Goal: Task Accomplishment & Management: Use online tool/utility

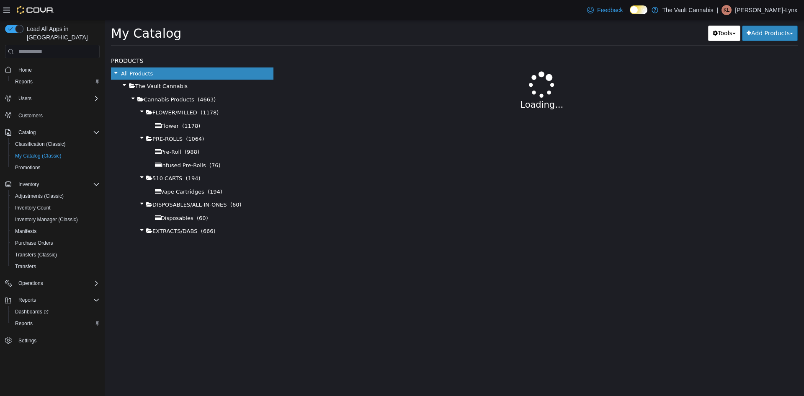
select select "**********"
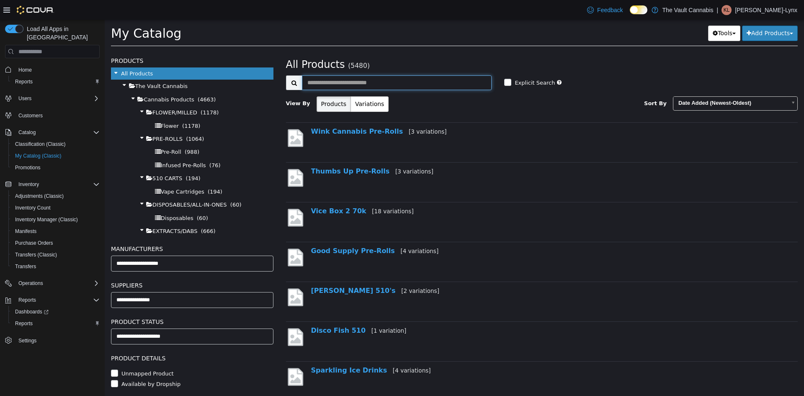
click at [339, 83] on input "text" at bounding box center [397, 82] width 190 height 15
click at [38, 318] on div "Reports" at bounding box center [56, 323] width 88 height 10
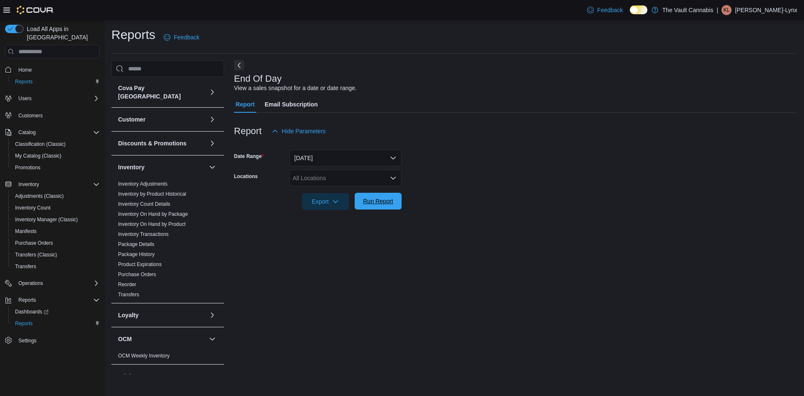
click at [376, 201] on span "Run Report" at bounding box center [378, 201] width 30 height 8
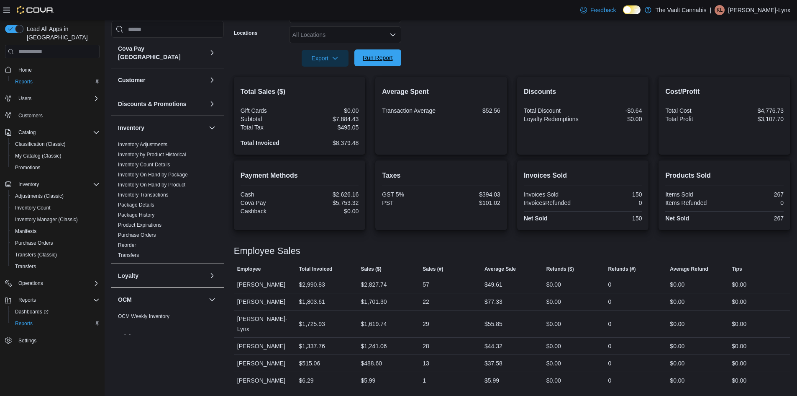
scroll to position [133, 0]
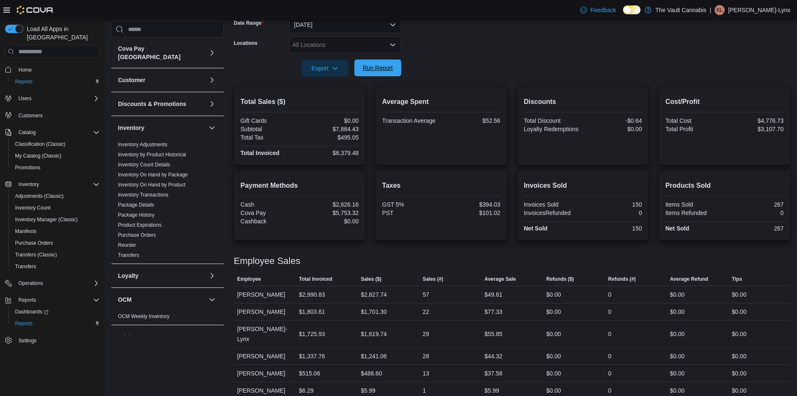
click at [376, 75] on span "Run Report" at bounding box center [378, 67] width 37 height 17
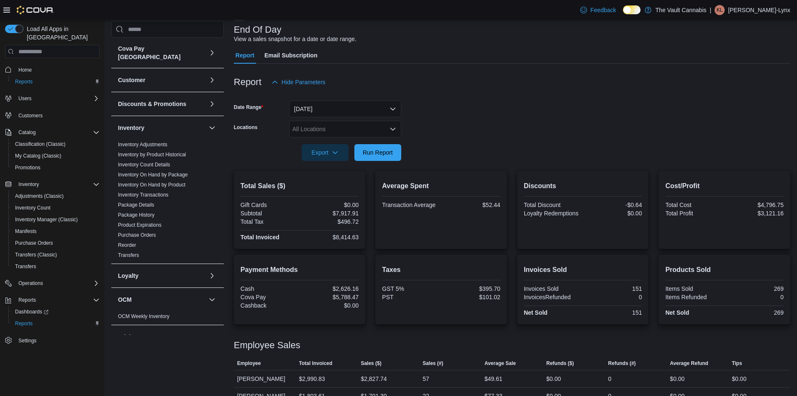
scroll to position [0, 0]
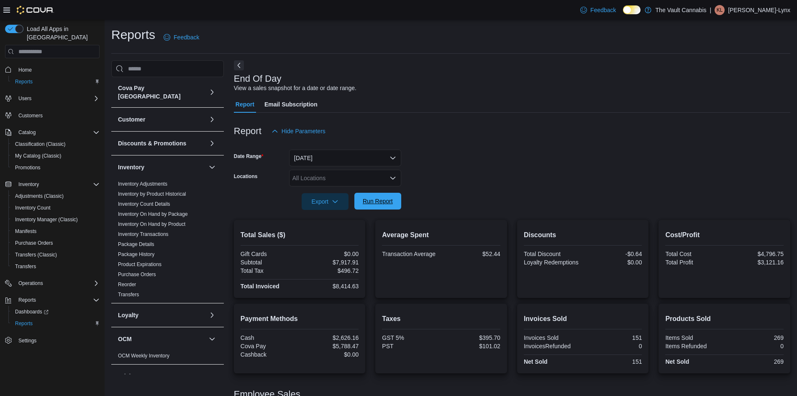
click at [373, 199] on span "Run Report" at bounding box center [378, 201] width 30 height 8
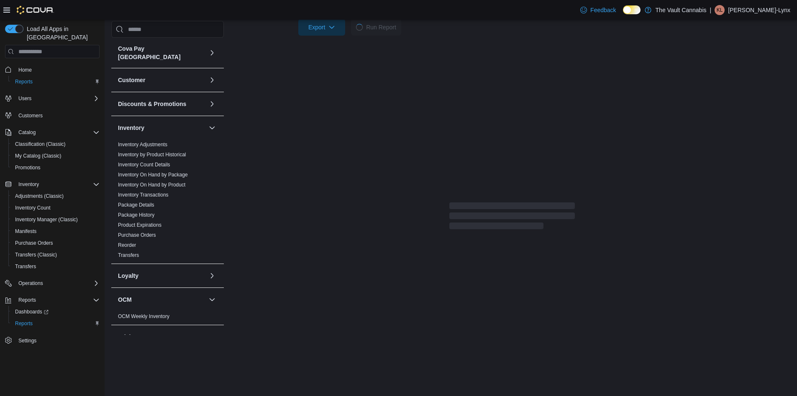
scroll to position [133, 0]
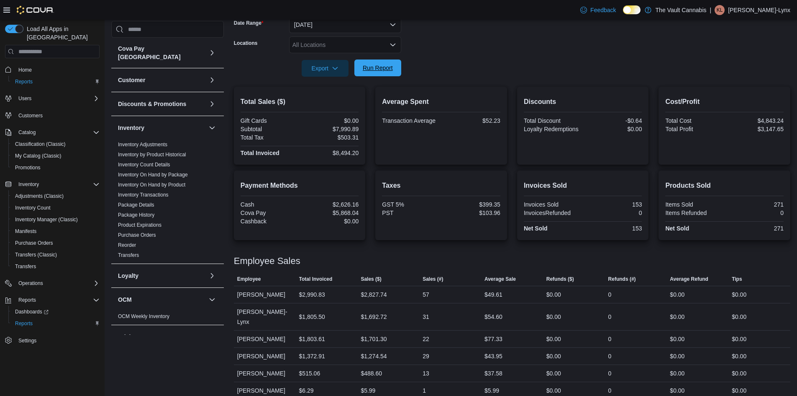
click at [379, 67] on span "Run Report" at bounding box center [378, 68] width 30 height 8
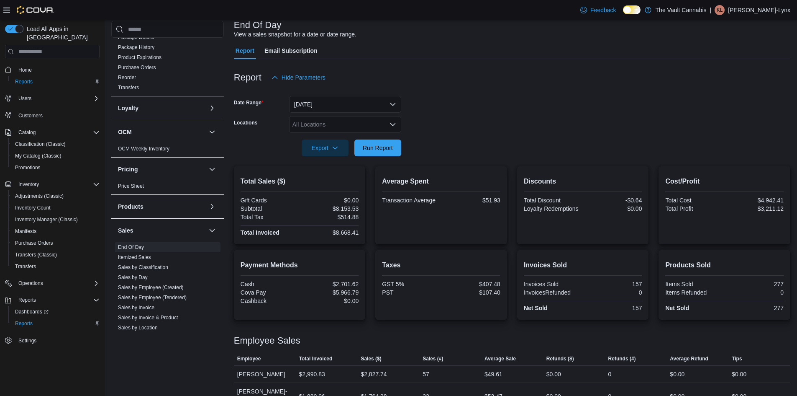
scroll to position [0, 0]
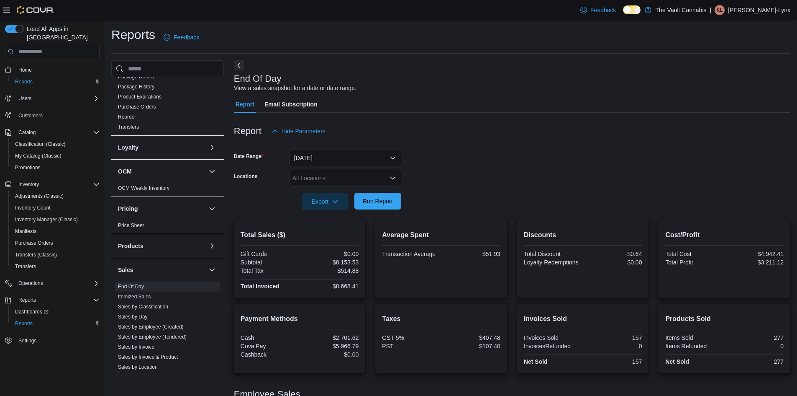
click at [380, 208] on span "Run Report" at bounding box center [378, 201] width 37 height 17
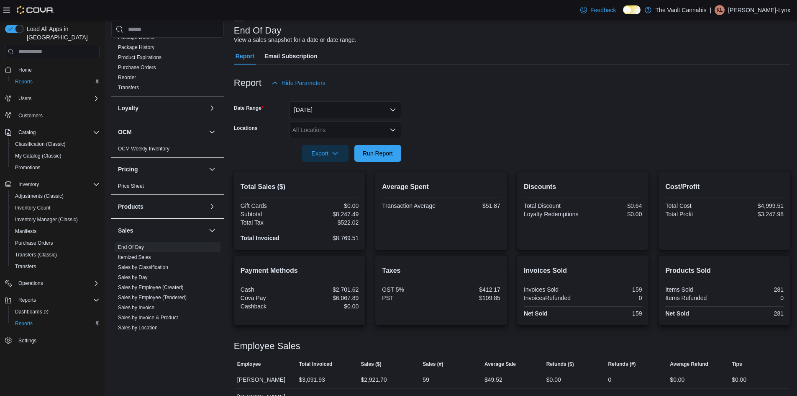
scroll to position [133, 0]
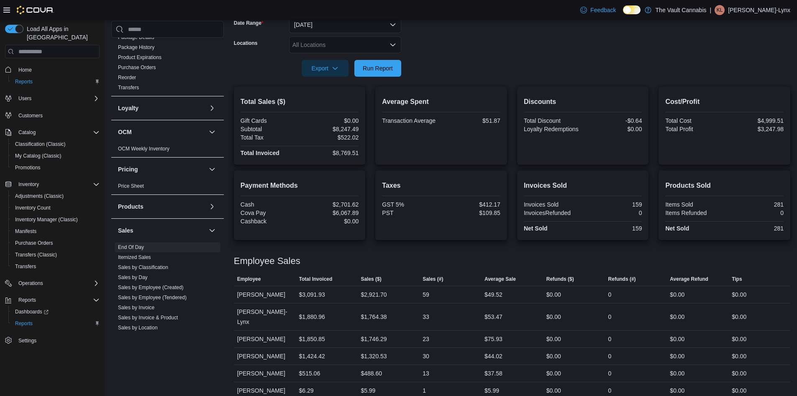
click at [371, 56] on div at bounding box center [512, 56] width 557 height 7
click at [374, 67] on span "Run Report" at bounding box center [378, 68] width 30 height 8
click at [375, 74] on span "Run Report" at bounding box center [378, 67] width 37 height 17
click at [389, 76] on span "Run Report" at bounding box center [378, 67] width 37 height 17
click at [607, 259] on div "Employee Sales" at bounding box center [512, 261] width 557 height 10
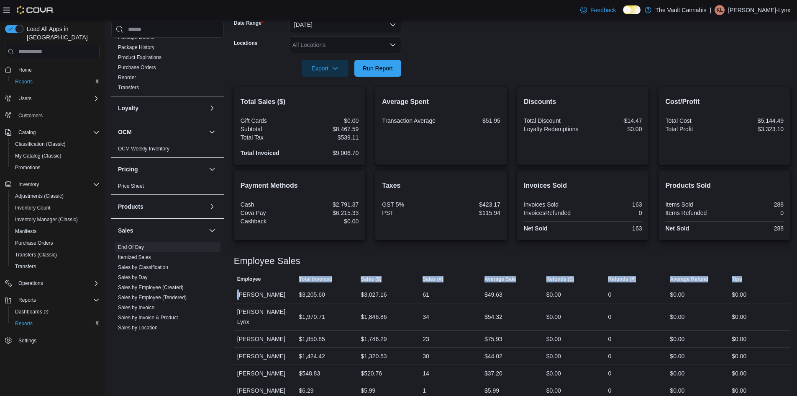
drag, startPoint x: 239, startPoint y: 293, endPoint x: 290, endPoint y: 284, distance: 51.4
click at [290, 284] on table "This table contains 6 rows. Employee Total Invoiced Sales ($) Sales (#) Average…" at bounding box center [512, 336] width 557 height 126
drag, startPoint x: 287, startPoint y: 288, endPoint x: 239, endPoint y: 297, distance: 48.5
click at [285, 290] on div "[PERSON_NAME]" at bounding box center [265, 294] width 62 height 17
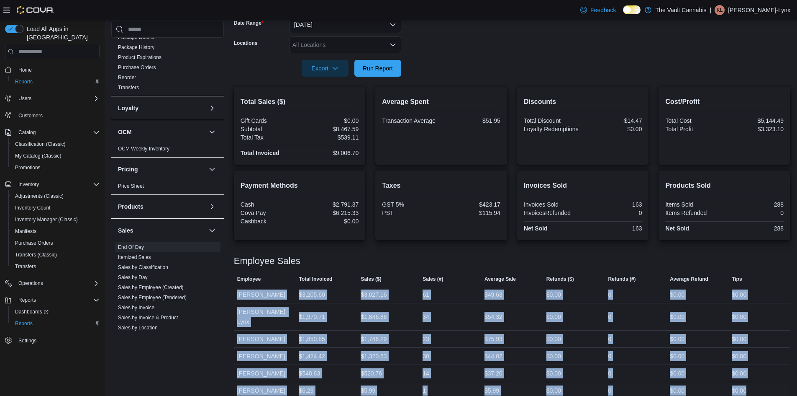
drag, startPoint x: 239, startPoint y: 297, endPoint x: 774, endPoint y: 384, distance: 542.4
click at [774, 384] on tbody "Employee [PERSON_NAME] Total Invoiced $3,205.60 Sales ($) $3,027.16 Sales (#) 6…" at bounding box center [512, 342] width 557 height 113
click at [774, 384] on div "$0.00" at bounding box center [760, 390] width 62 height 17
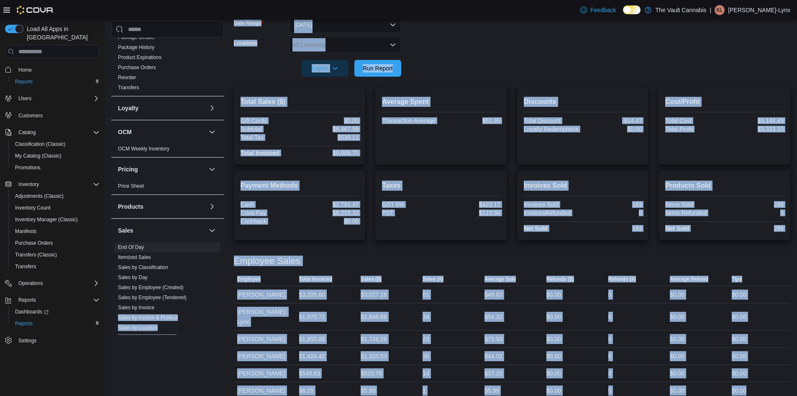
drag, startPoint x: 774, startPoint y: 381, endPoint x: 224, endPoint y: 292, distance: 556.4
click at [224, 292] on div "Cova Pay Canada Fee and Settlement Summary - Online Fee and Settlement Summary …" at bounding box center [450, 163] width 679 height 472
click at [229, 282] on div "Cova Pay Canada Fee and Settlement Summary - Online Fee and Settlement Summary …" at bounding box center [450, 163] width 679 height 472
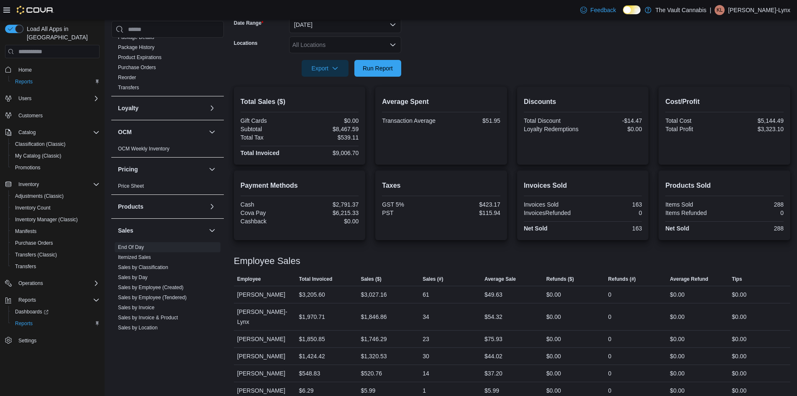
drag, startPoint x: 231, startPoint y: 279, endPoint x: 633, endPoint y: 279, distance: 402.7
click at [760, 262] on html "Feedback Dark Mode The Vault Cannabis | KL [PERSON_NAME]-Lynx Load All Apps in …" at bounding box center [398, 65] width 797 height 396
click at [476, 255] on div "Employee Sales This table contains 6 rows. Employee Total Invoiced Sales ($) Sa…" at bounding box center [512, 322] width 557 height 153
click at [233, 295] on div "Cova Pay Canada Fee and Settlement Summary - Online Fee and Settlement Summary …" at bounding box center [450, 163] width 679 height 472
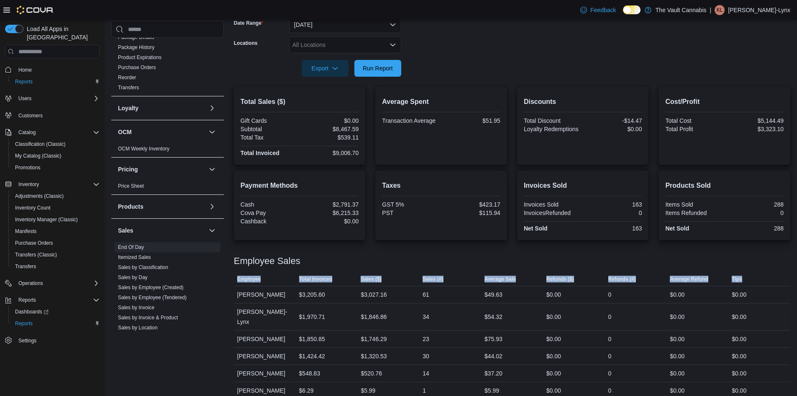
drag, startPoint x: 237, startPoint y: 293, endPoint x: 655, endPoint y: 312, distance: 418.6
click at [734, 381] on tbody "Employee [PERSON_NAME] Total Invoiced $3,205.60 Sales ($) $3,027.16 Sales (#) 6…" at bounding box center [512, 342] width 557 height 113
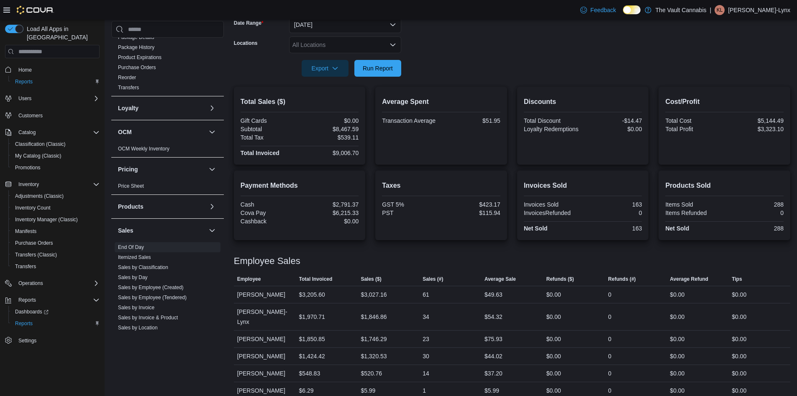
click at [451, 249] on div at bounding box center [512, 251] width 557 height 10
click at [388, 70] on span "Run Report" at bounding box center [378, 68] width 30 height 8
drag, startPoint x: 236, startPoint y: 293, endPoint x: 290, endPoint y: 292, distance: 53.6
click at [290, 292] on div "[PERSON_NAME]" at bounding box center [265, 294] width 62 height 17
click at [287, 296] on div "[PERSON_NAME]" at bounding box center [265, 294] width 62 height 17
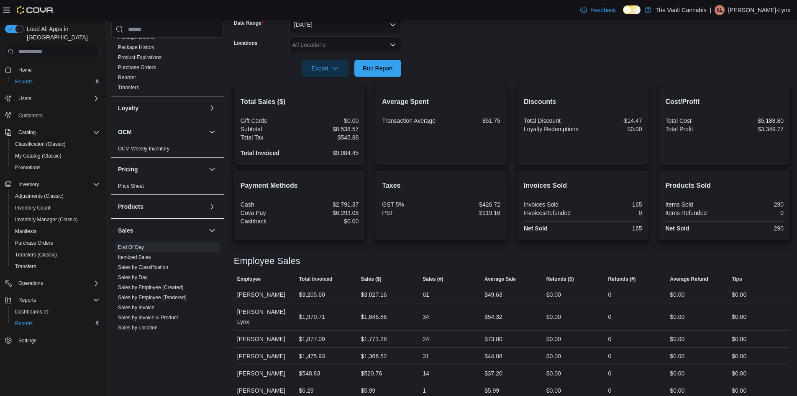
click at [368, 54] on div at bounding box center [512, 56] width 557 height 7
click at [368, 66] on span "Run Report" at bounding box center [378, 68] width 30 height 8
click at [394, 75] on span "Run Report" at bounding box center [378, 67] width 37 height 17
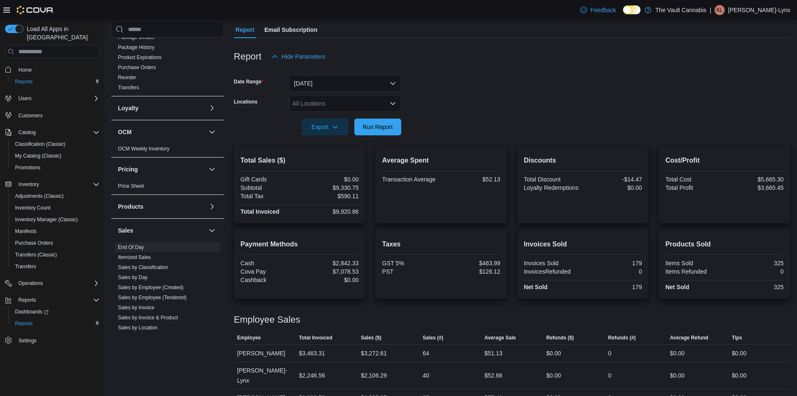
scroll to position [0, 0]
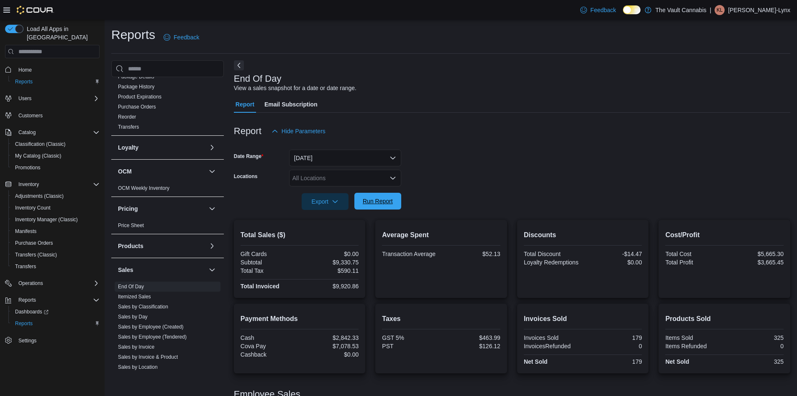
click at [395, 203] on span "Run Report" at bounding box center [378, 201] width 37 height 17
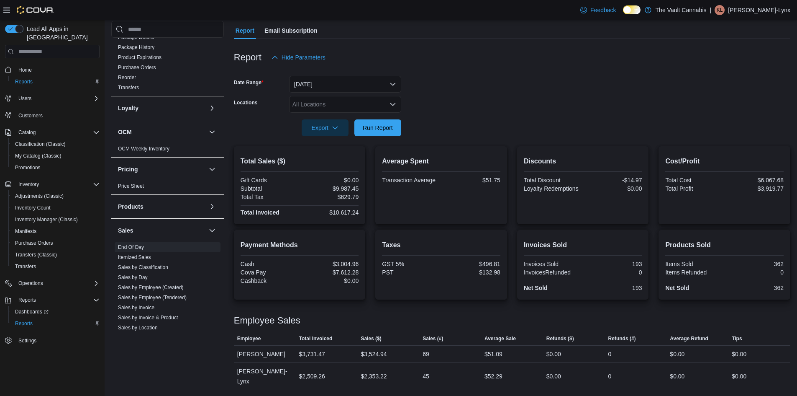
scroll to position [133, 0]
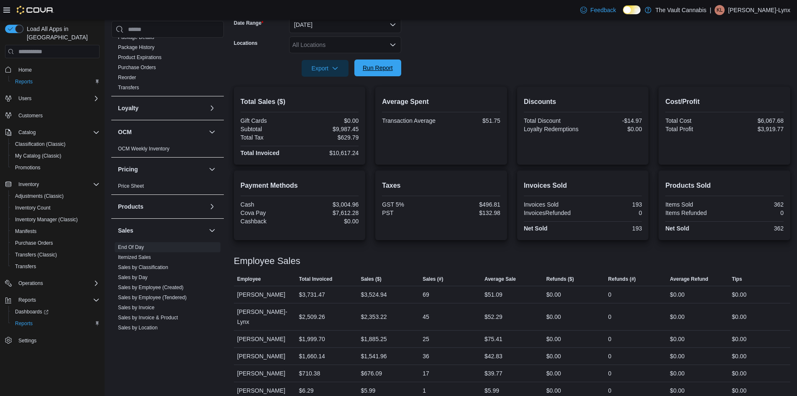
click at [379, 69] on span "Run Report" at bounding box center [378, 68] width 30 height 8
click at [738, 9] on div "| KL [PERSON_NAME]-Lynx" at bounding box center [750, 10] width 81 height 10
click at [722, 81] on button "Sign Out" at bounding box center [748, 82] width 77 height 13
